Goal: Information Seeking & Learning: Learn about a topic

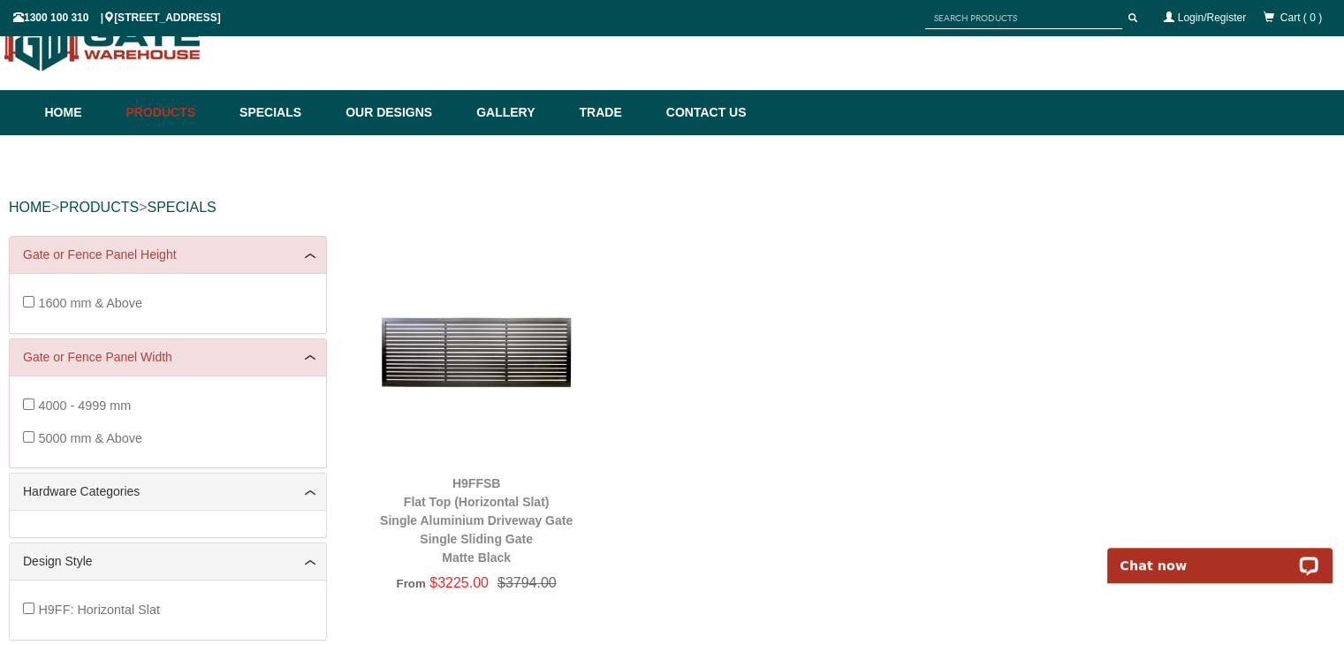
click at [927, 389] on div "H9FFSB Flat Top (Horizontal Slat) Single Aluminium Driveway Gate Single Sliding…" at bounding box center [843, 426] width 981 height 381
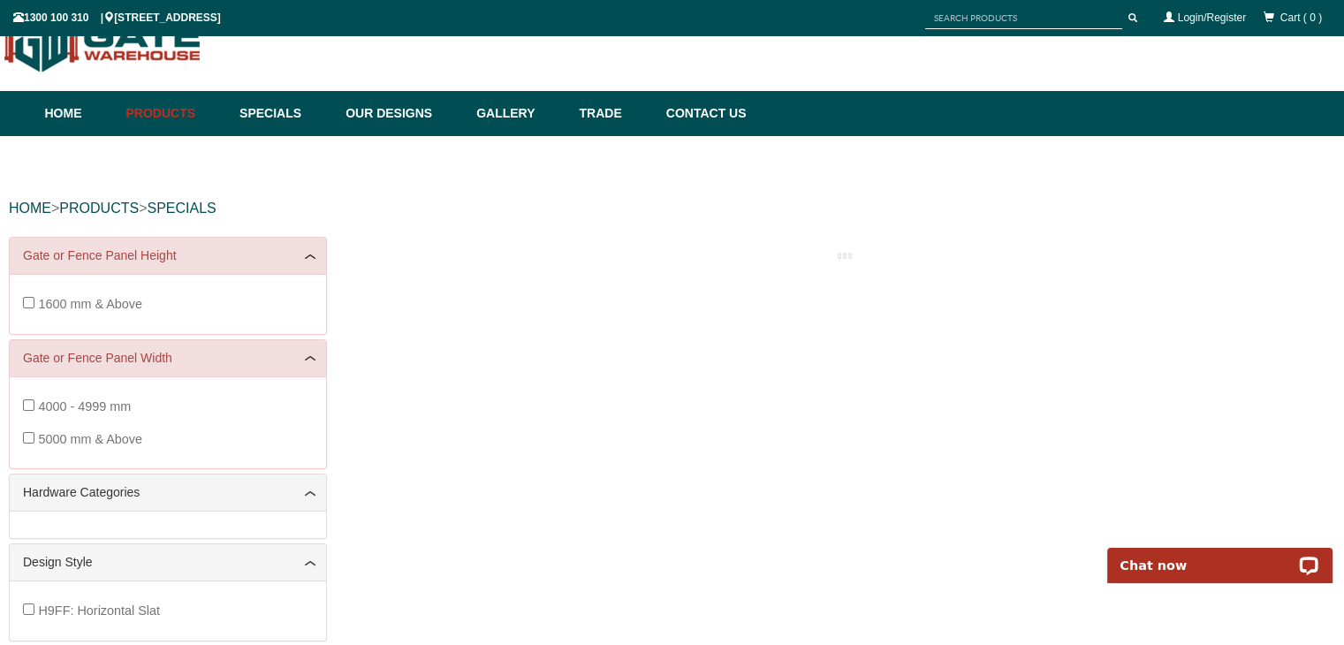
scroll to position [44, 0]
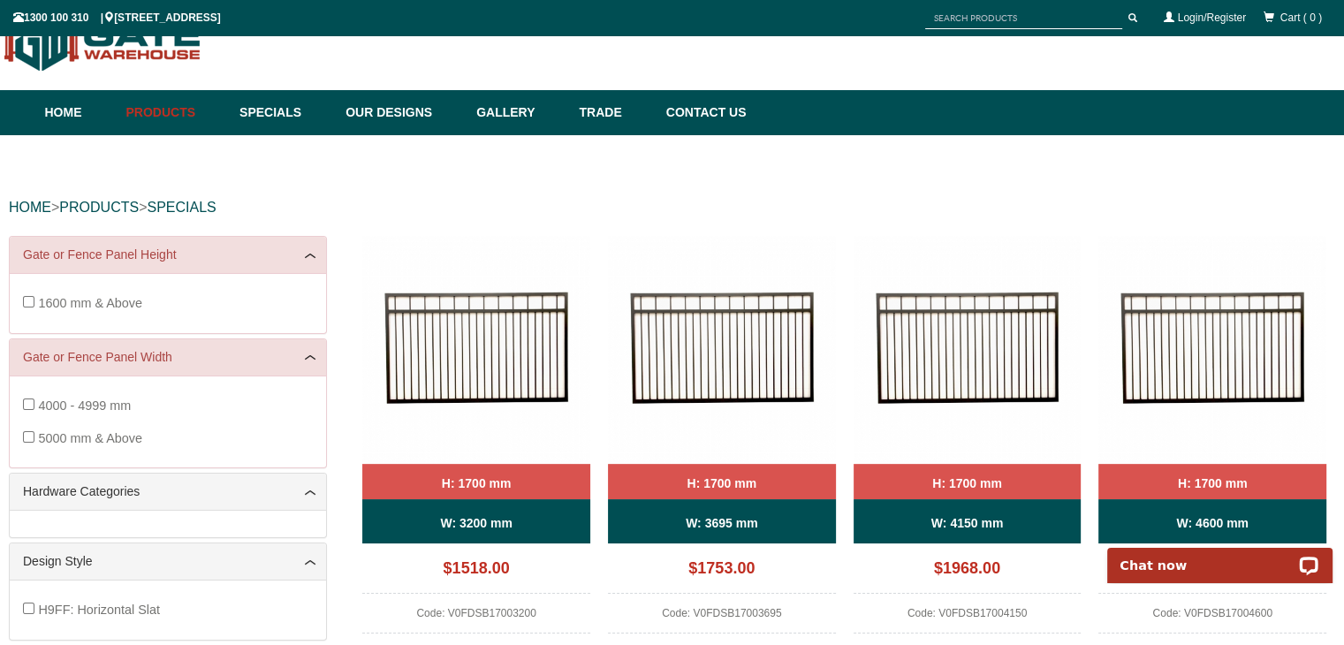
click at [1075, 233] on div "HOME > PRODUCTS > SPECIALS" at bounding box center [672, 207] width 1326 height 57
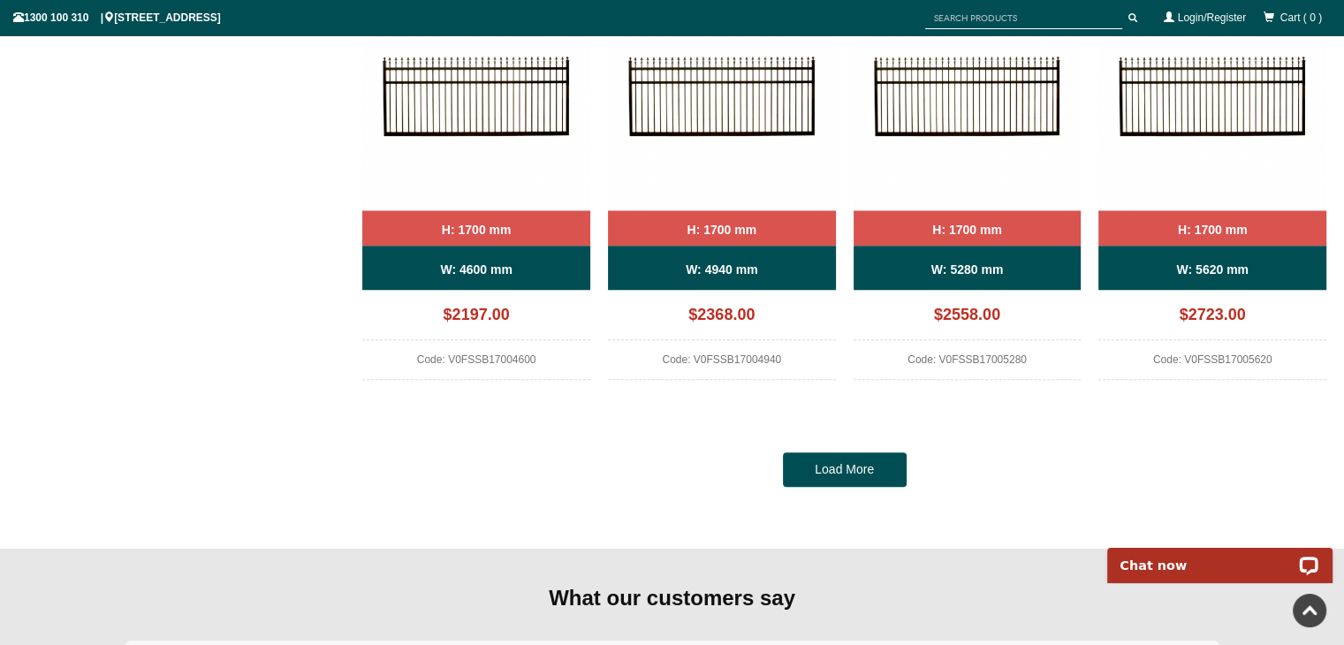
scroll to position [1599, 0]
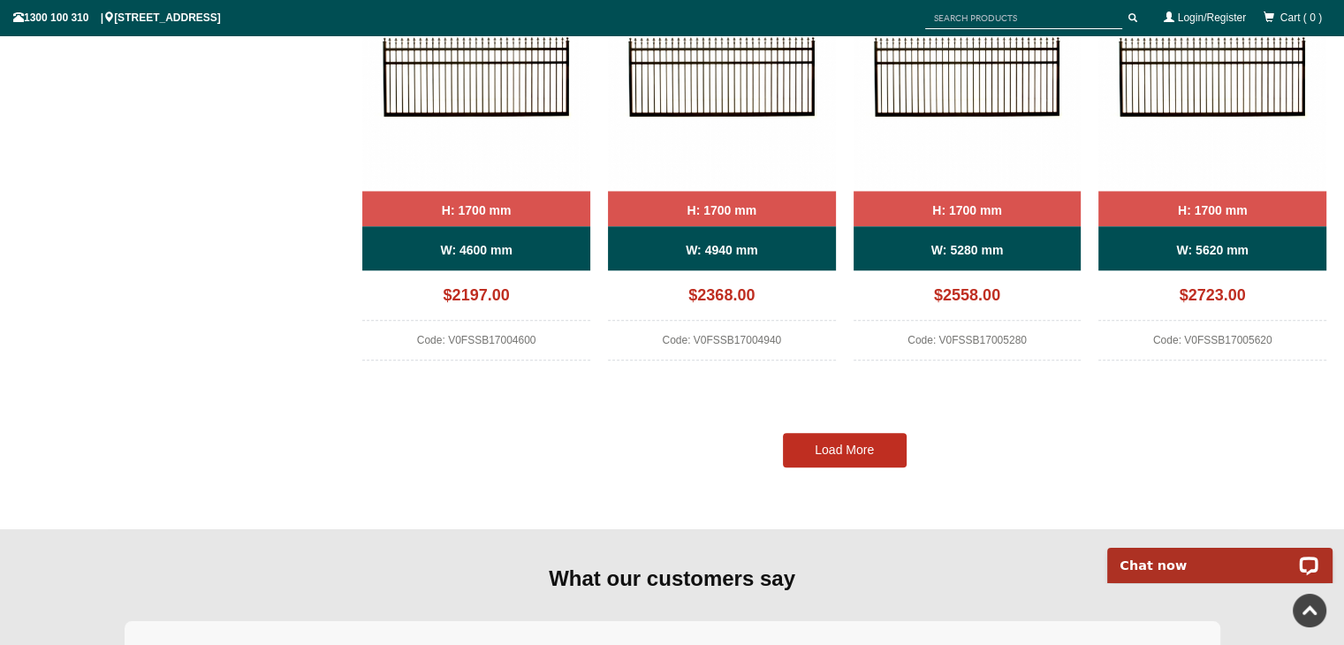
click at [863, 450] on link "Load More" at bounding box center [845, 450] width 124 height 35
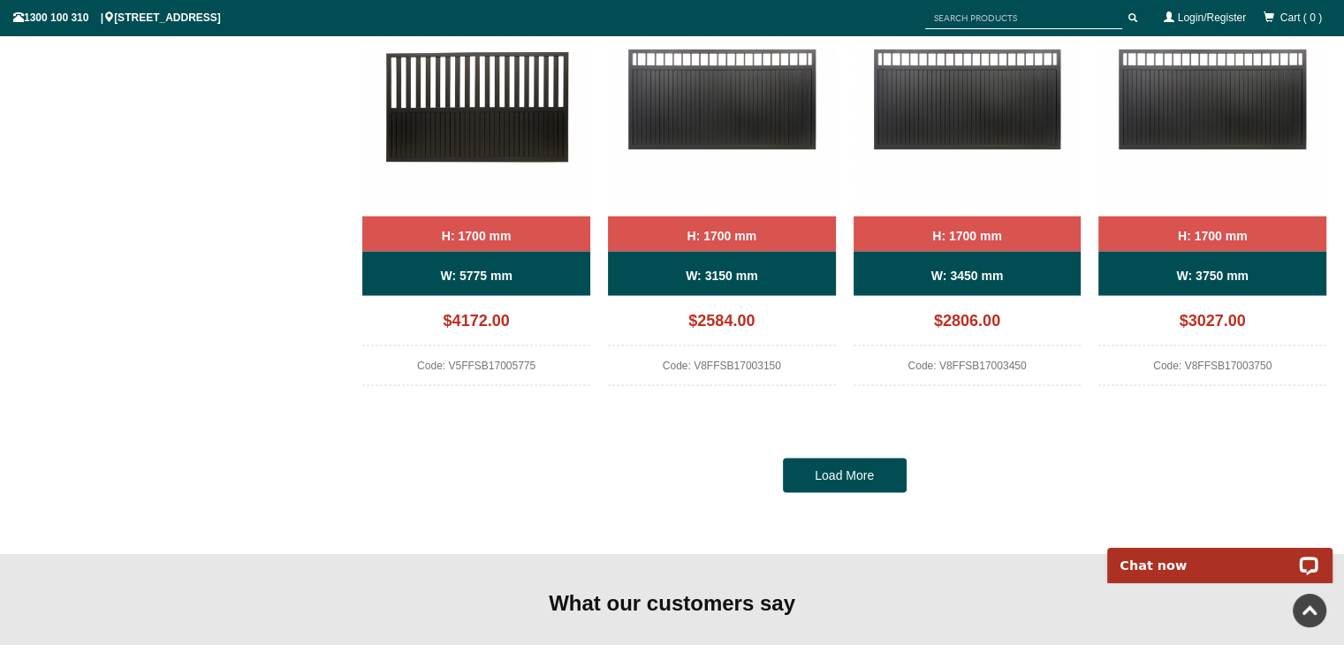
scroll to position [3330, 0]
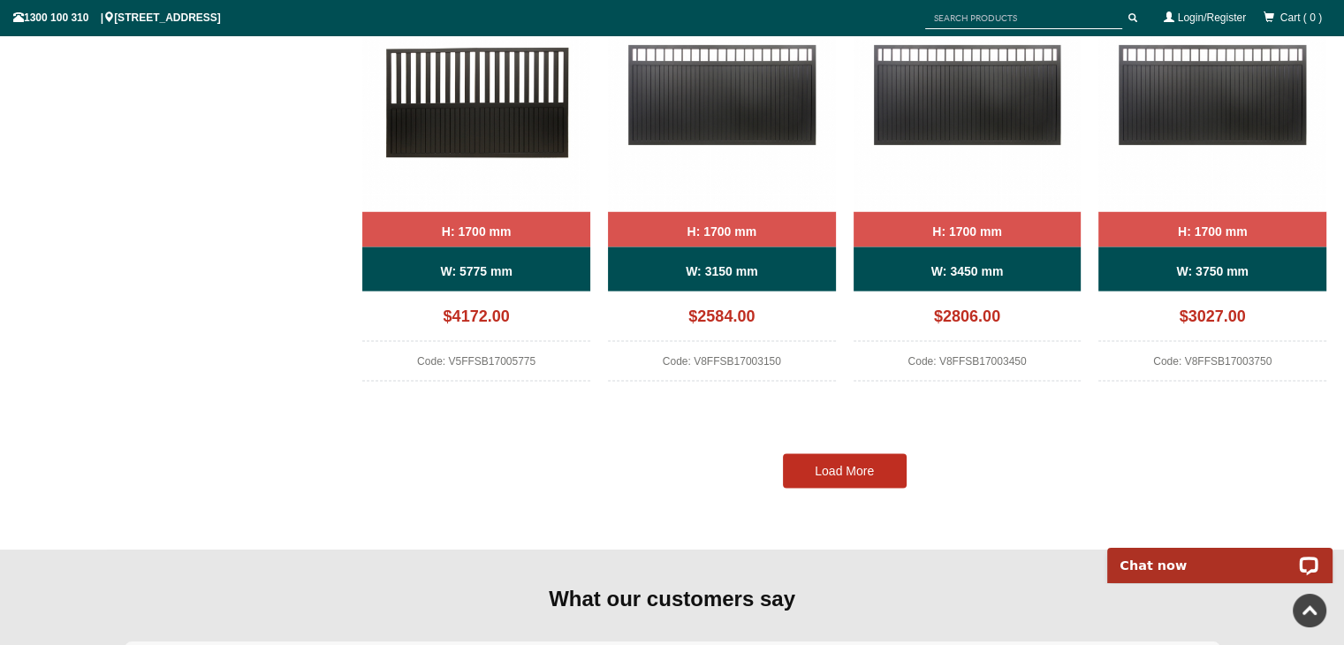
click at [850, 466] on link "Load More" at bounding box center [845, 470] width 124 height 35
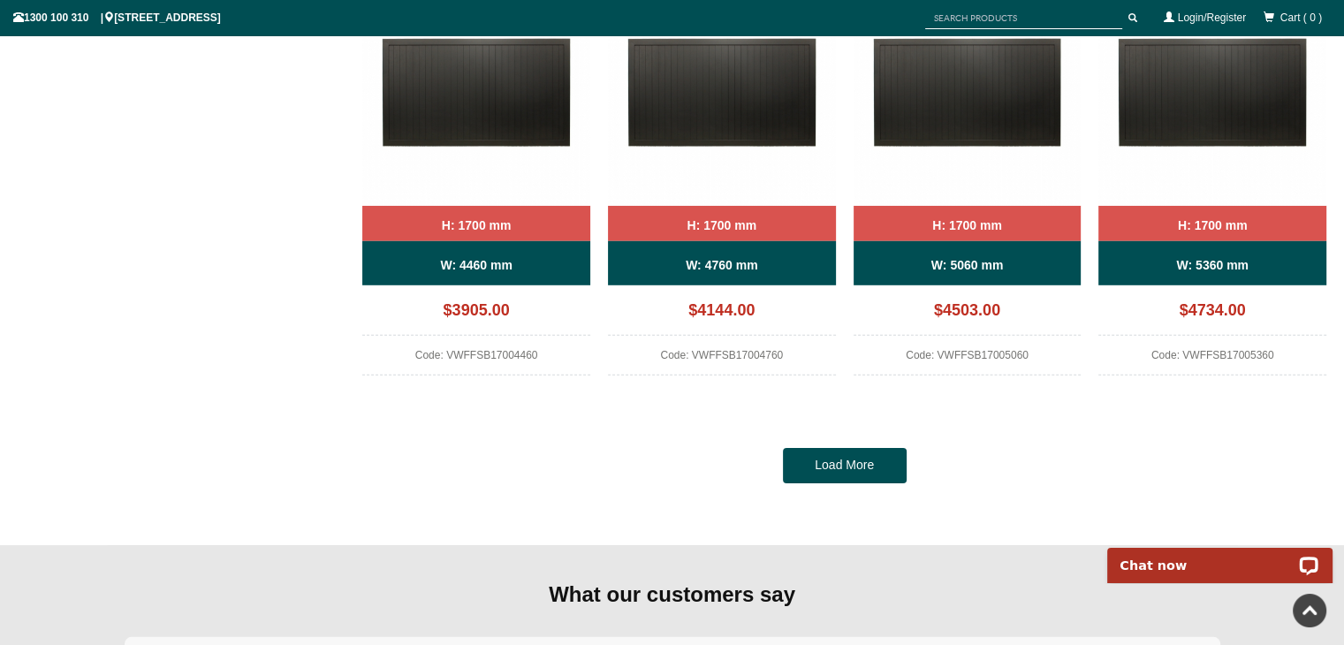
scroll to position [5133, 0]
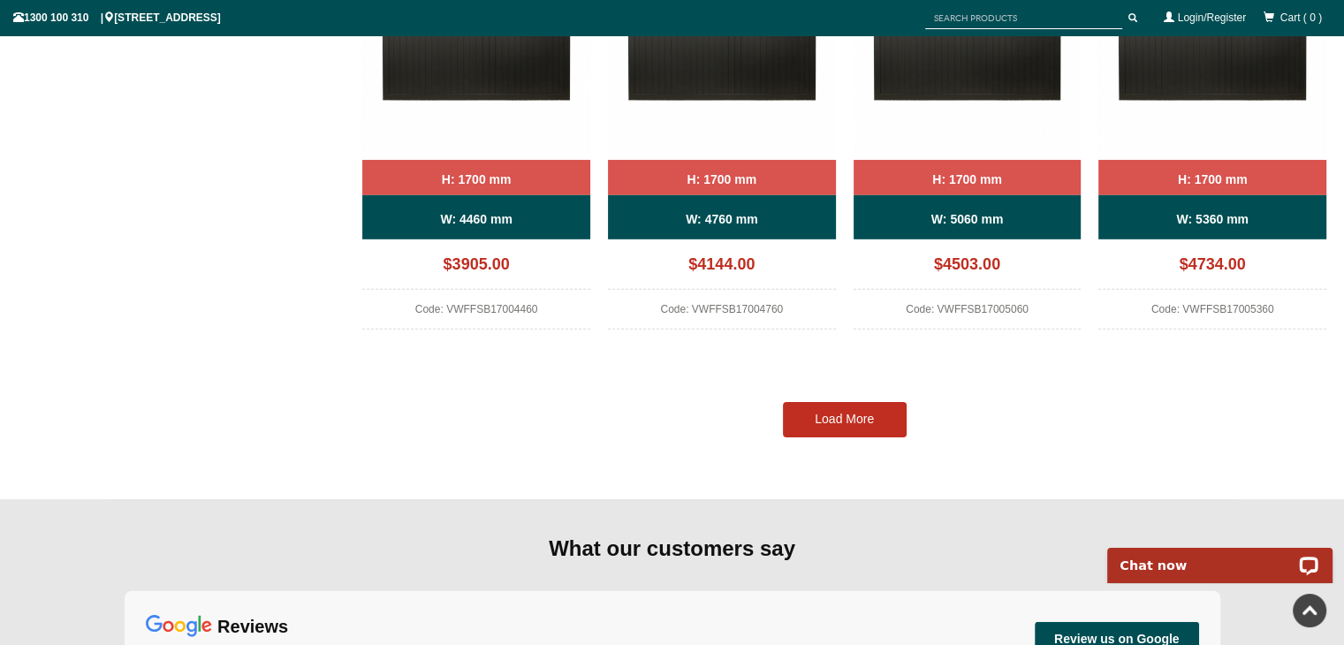
click at [873, 411] on link "Load More" at bounding box center [845, 419] width 124 height 35
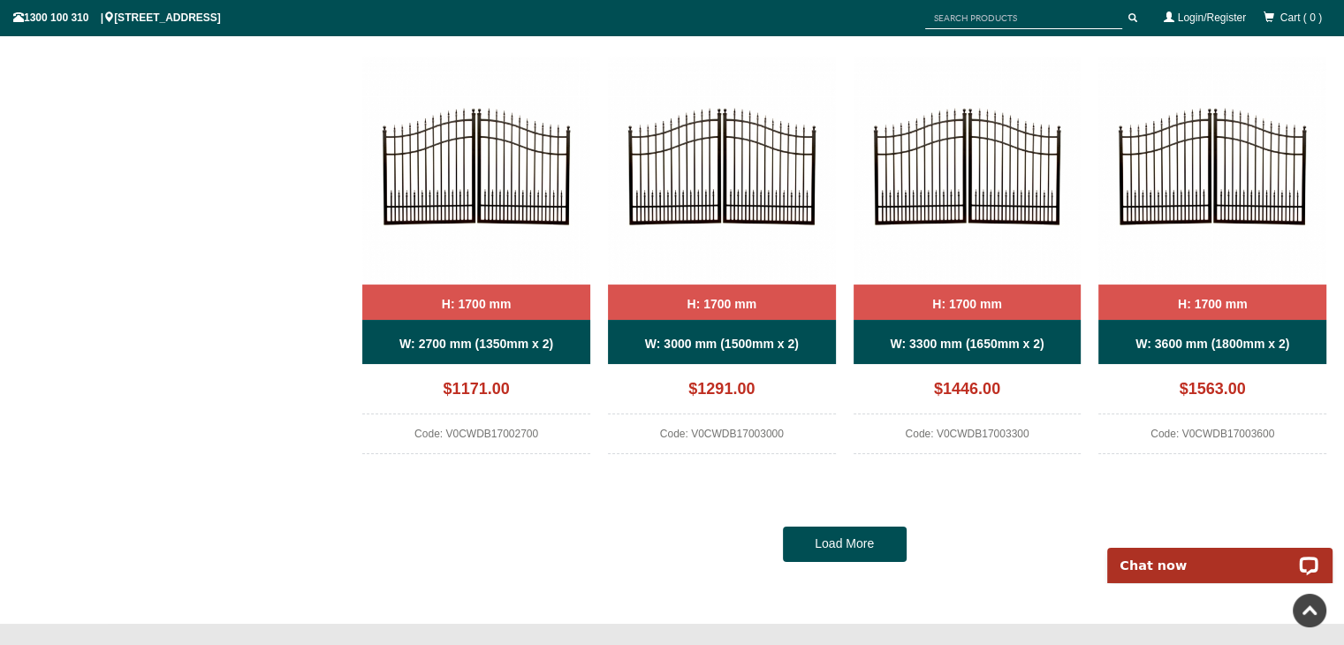
scroll to position [6758, 0]
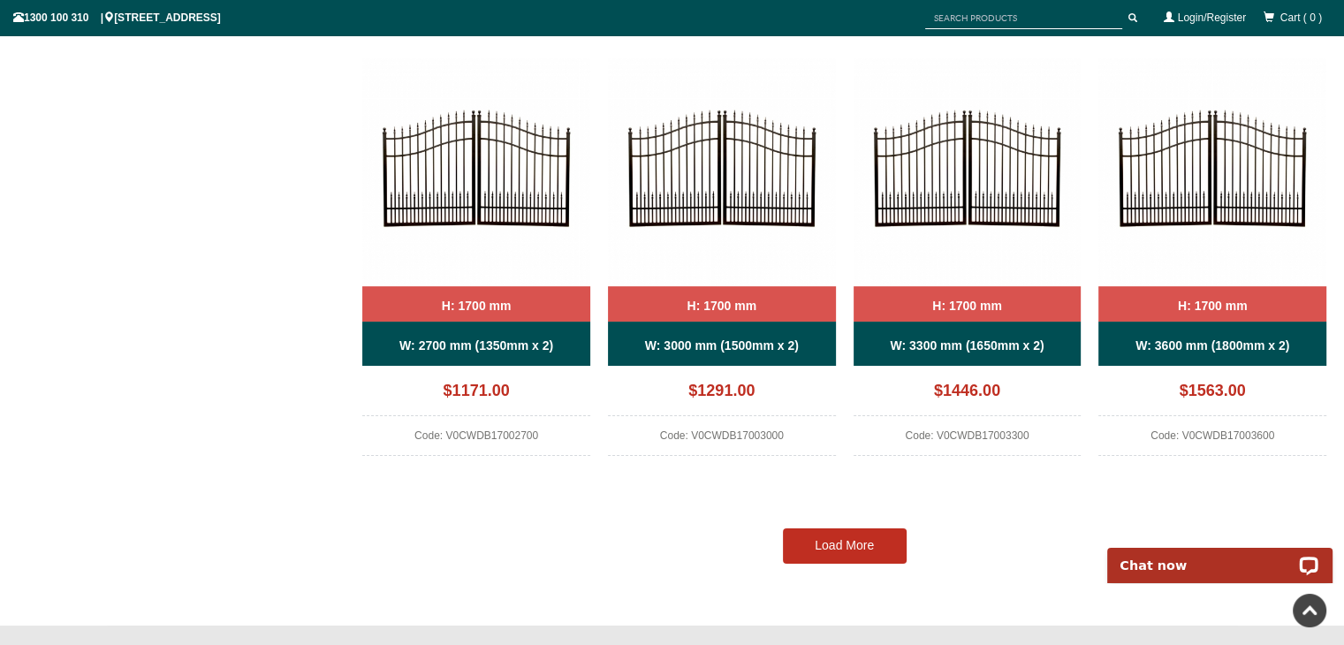
click at [837, 534] on link "Load More" at bounding box center [845, 545] width 124 height 35
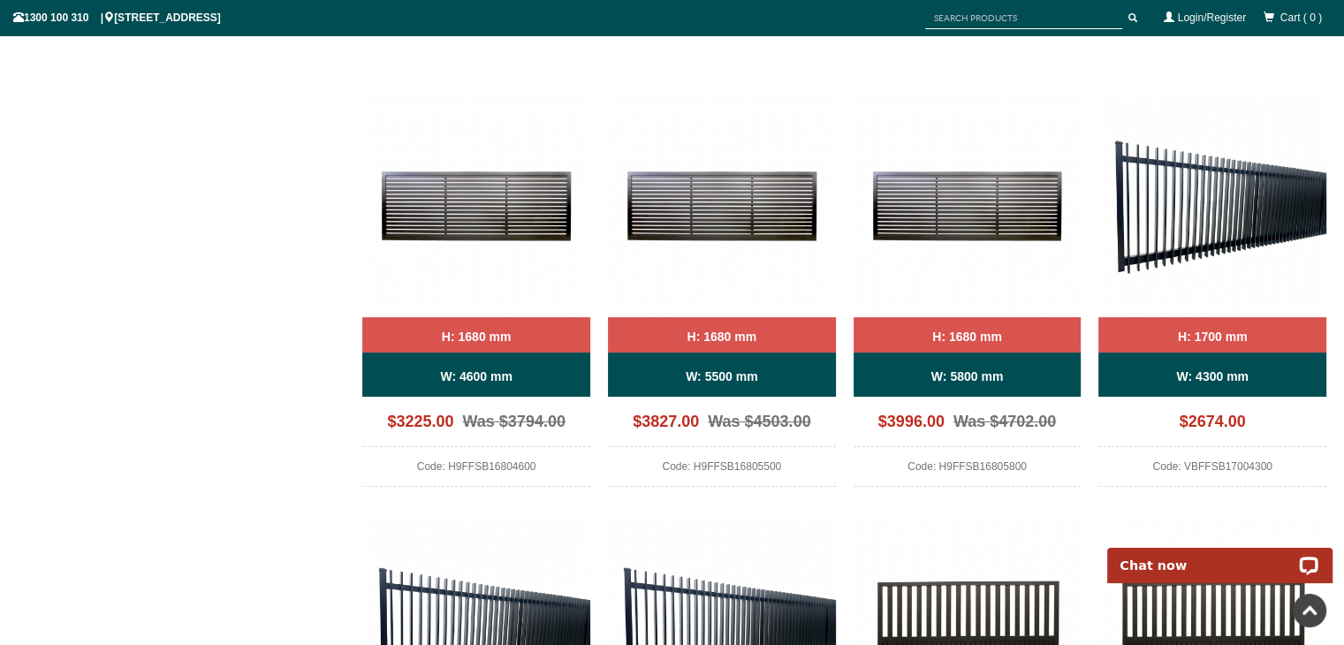
scroll to position [1965, 0]
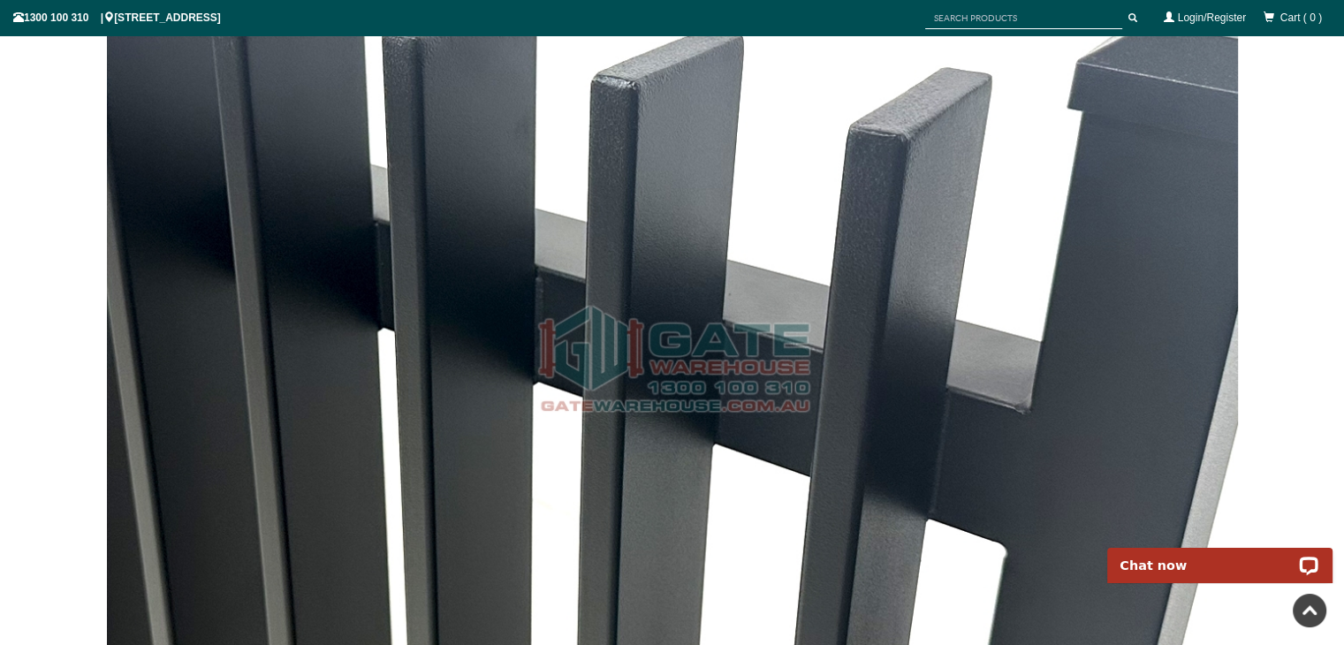
scroll to position [4603, 0]
